Goal: Transaction & Acquisition: Purchase product/service

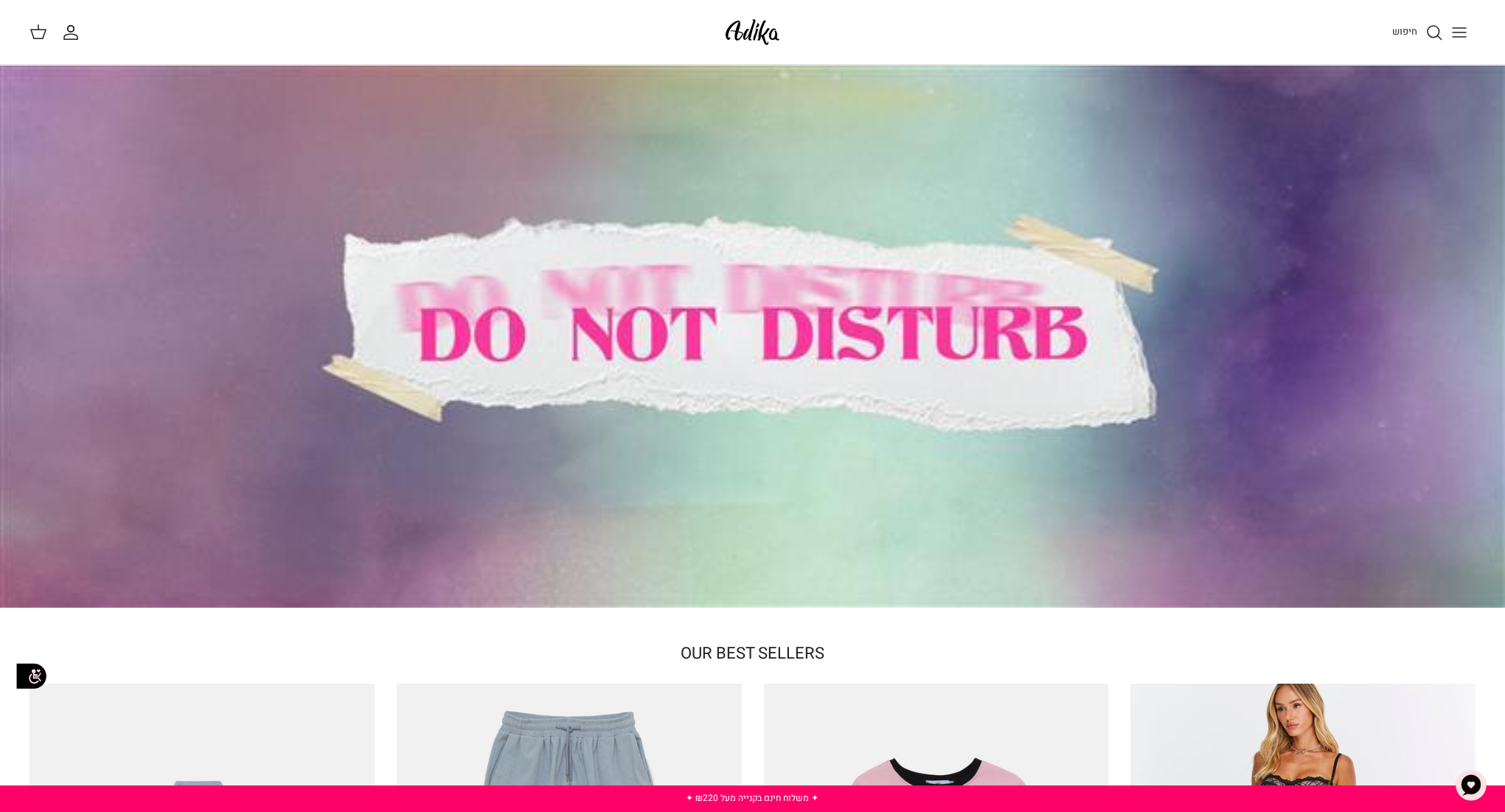
click at [1462, 29] on icon "Toggle menu" at bounding box center [1459, 32] width 18 height 18
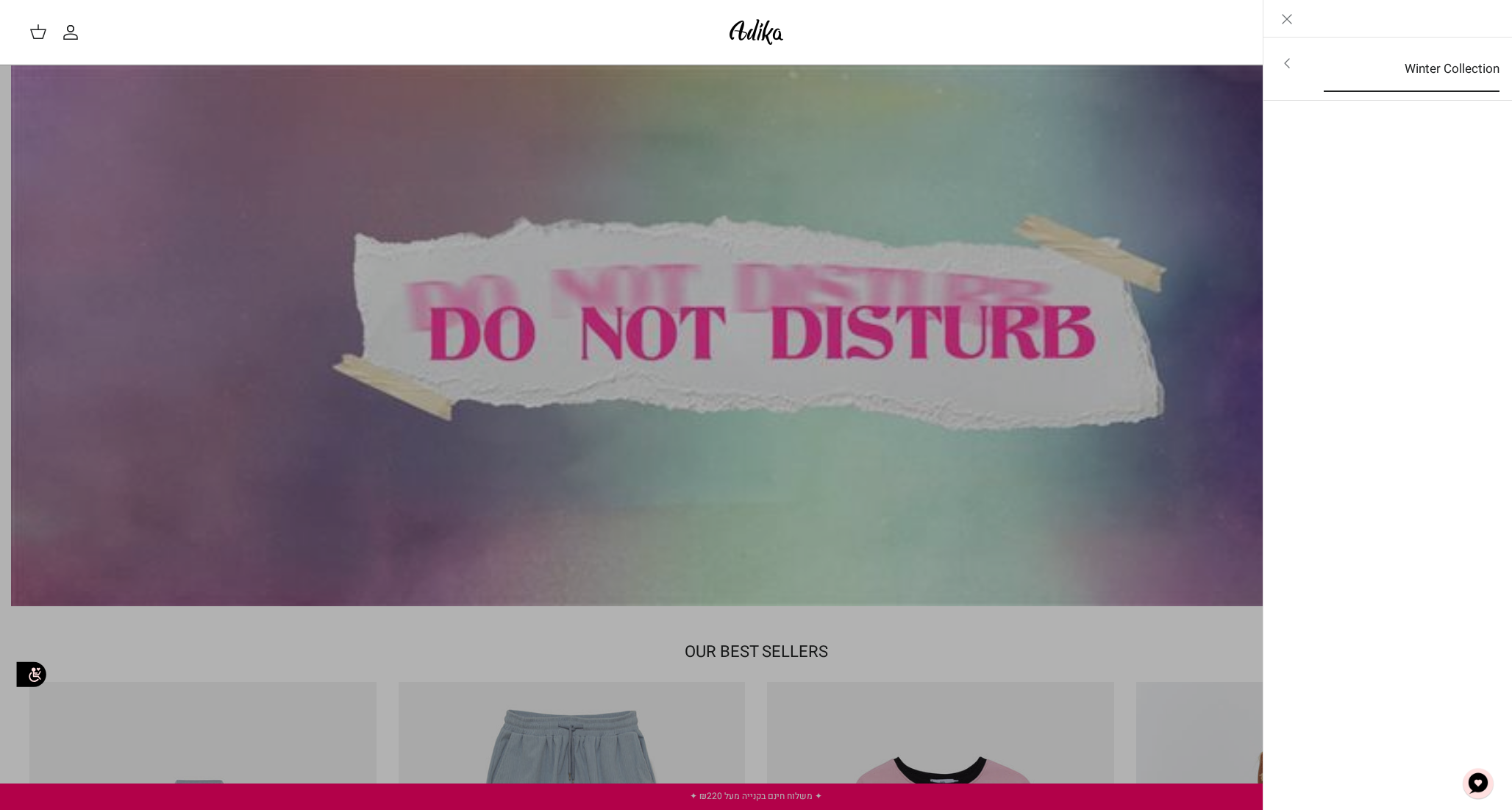
click at [1438, 71] on link "Winter Collection" at bounding box center [1411, 69] width 202 height 46
click at [1446, 66] on link "לכל הפריטים" at bounding box center [1387, 64] width 235 height 36
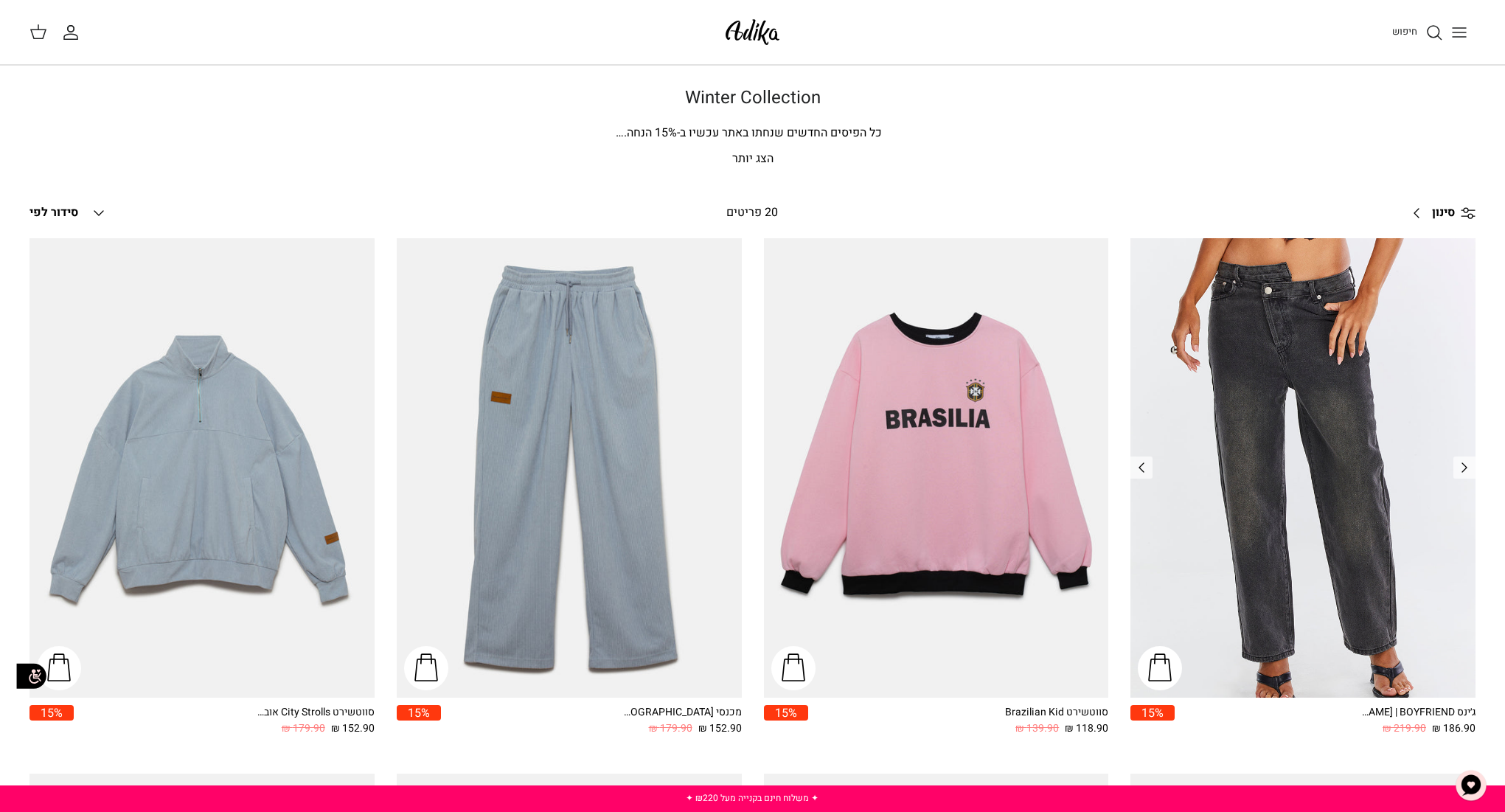
click at [1335, 345] on img "ג׳ינס All Or Nothing קריס-קרוס | BOYFRIEND" at bounding box center [1303, 468] width 345 height 460
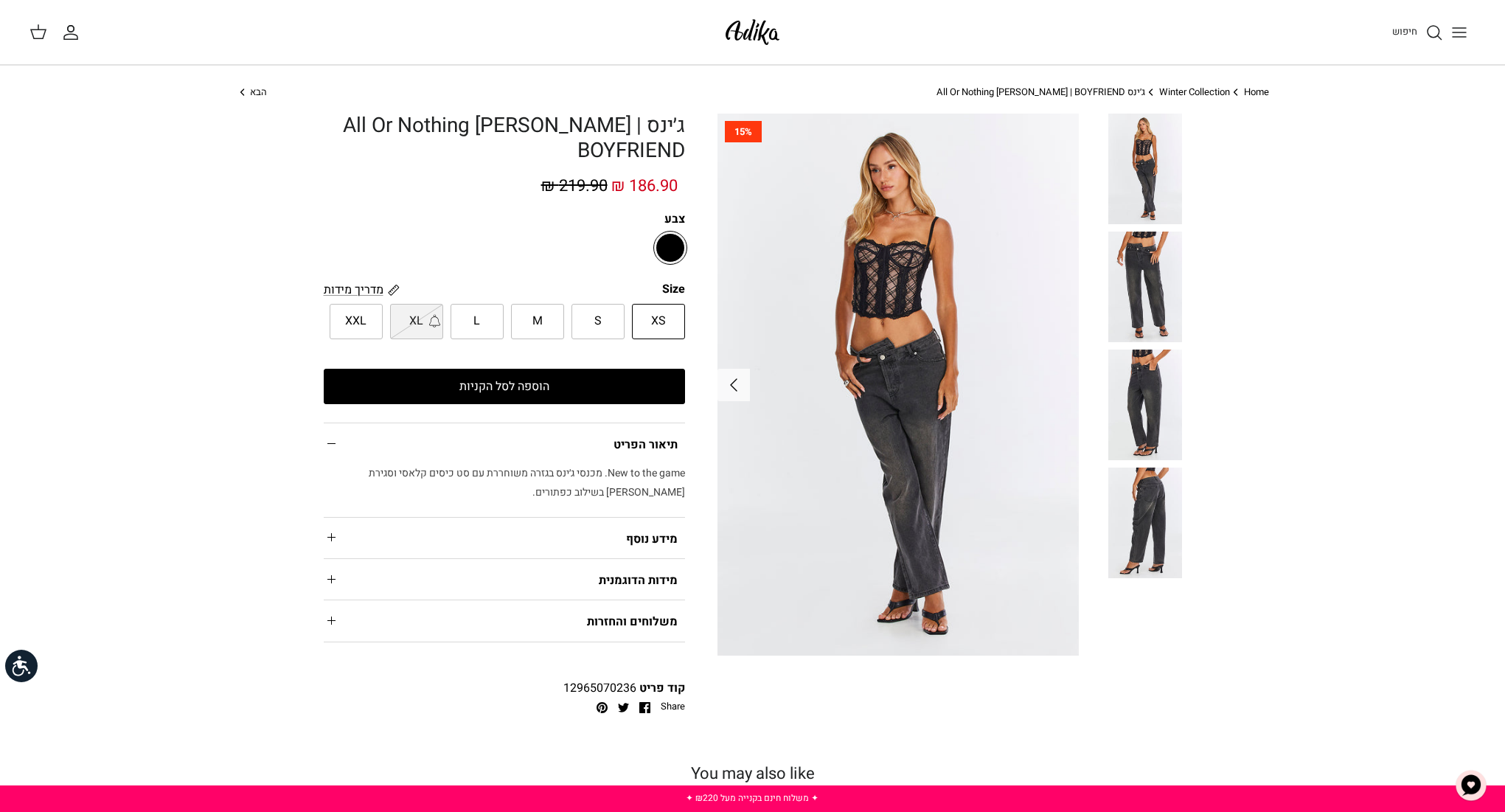
click at [902, 249] on img at bounding box center [898, 384] width 361 height 542
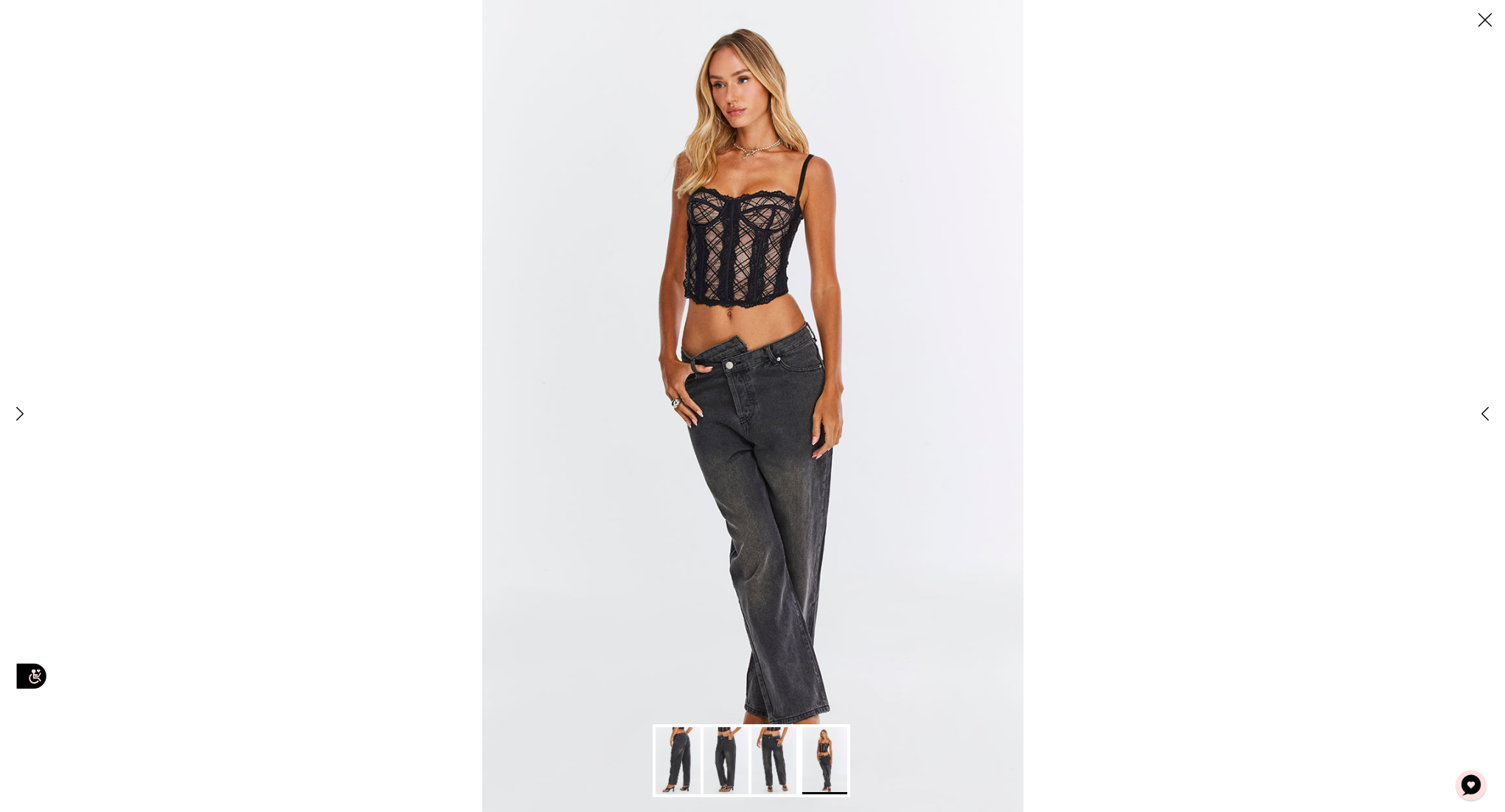
click at [721, 213] on img at bounding box center [752, 406] width 541 height 812
